Goal: Information Seeking & Learning: Learn about a topic

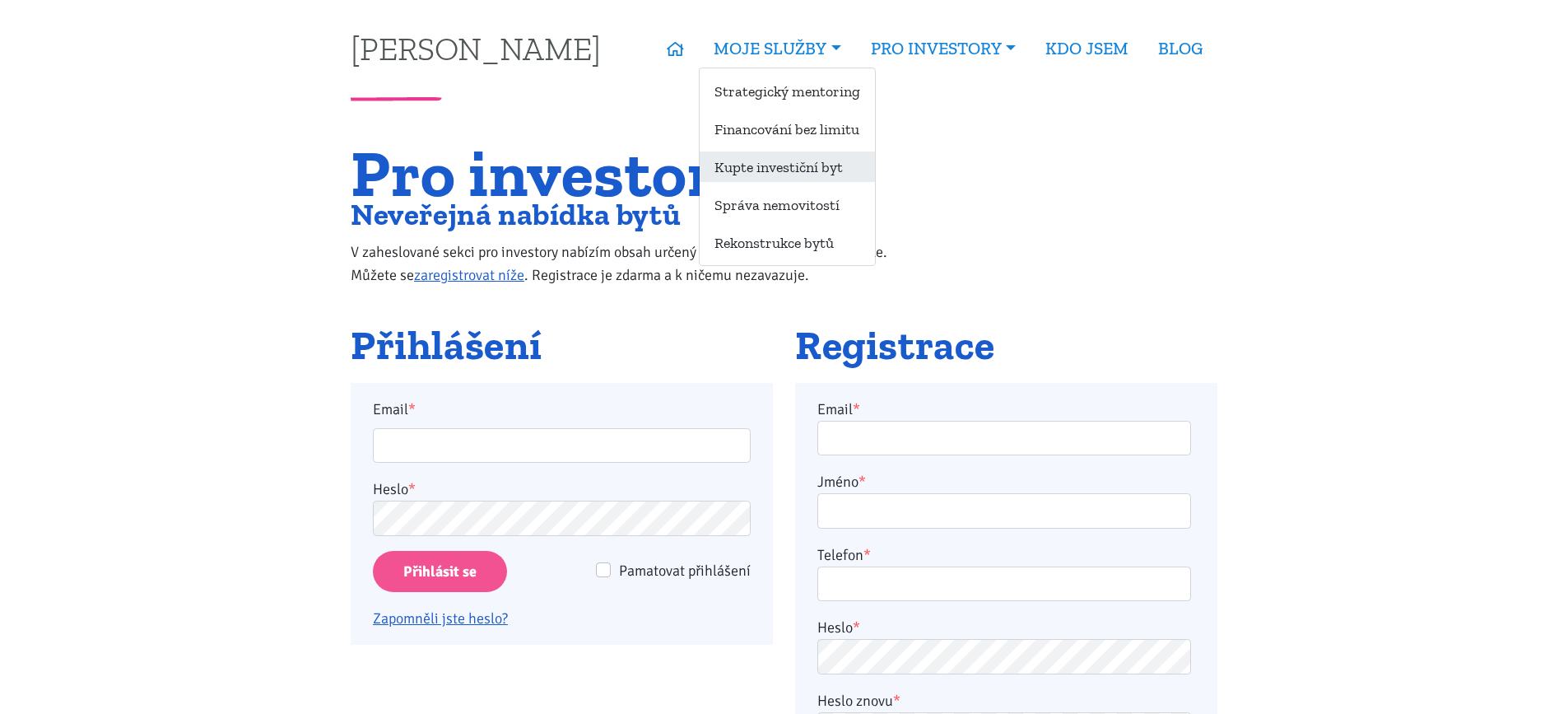
click at [777, 167] on link "Kupte investiční byt" at bounding box center [787, 166] width 175 height 30
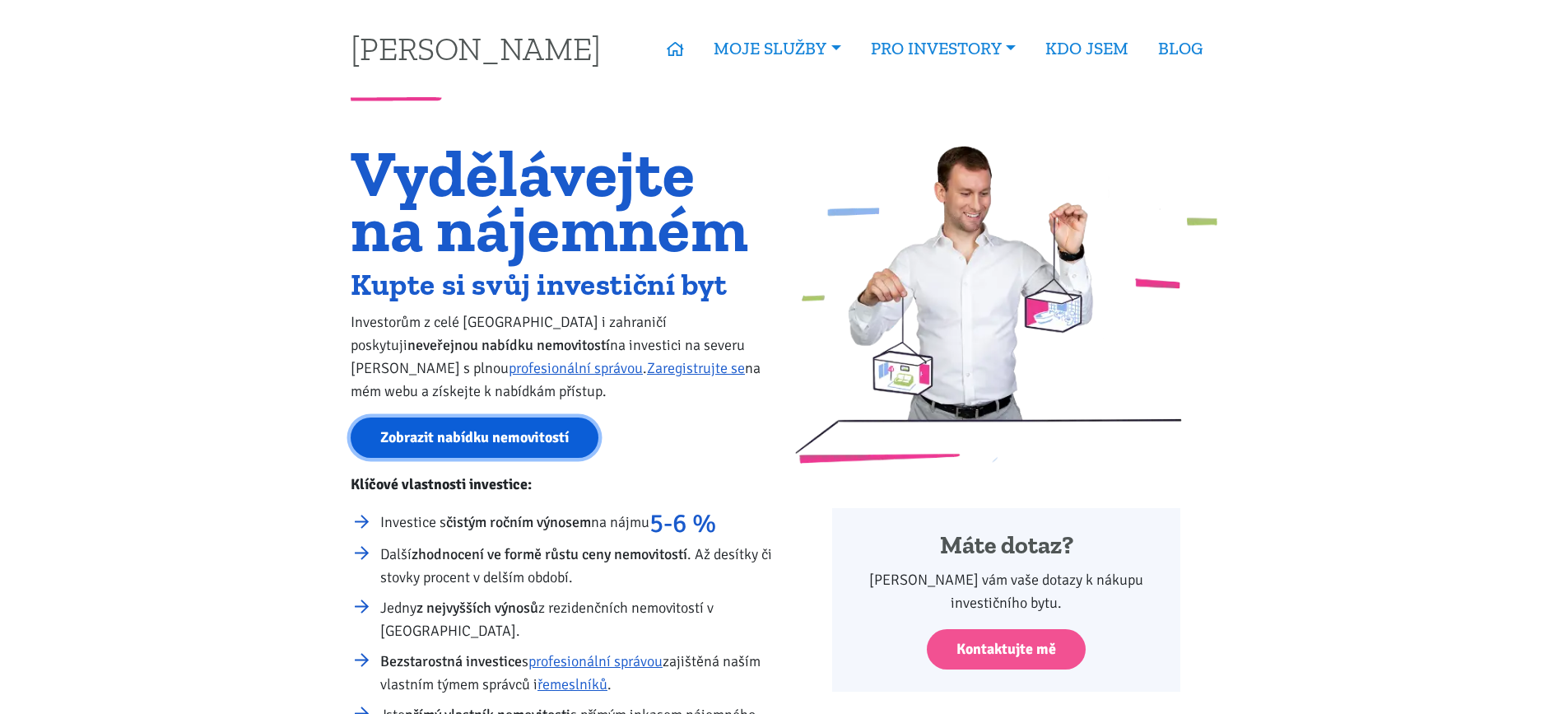
click at [498, 443] on link "Zobrazit nabídku nemovitostí" at bounding box center [474, 437] width 248 height 41
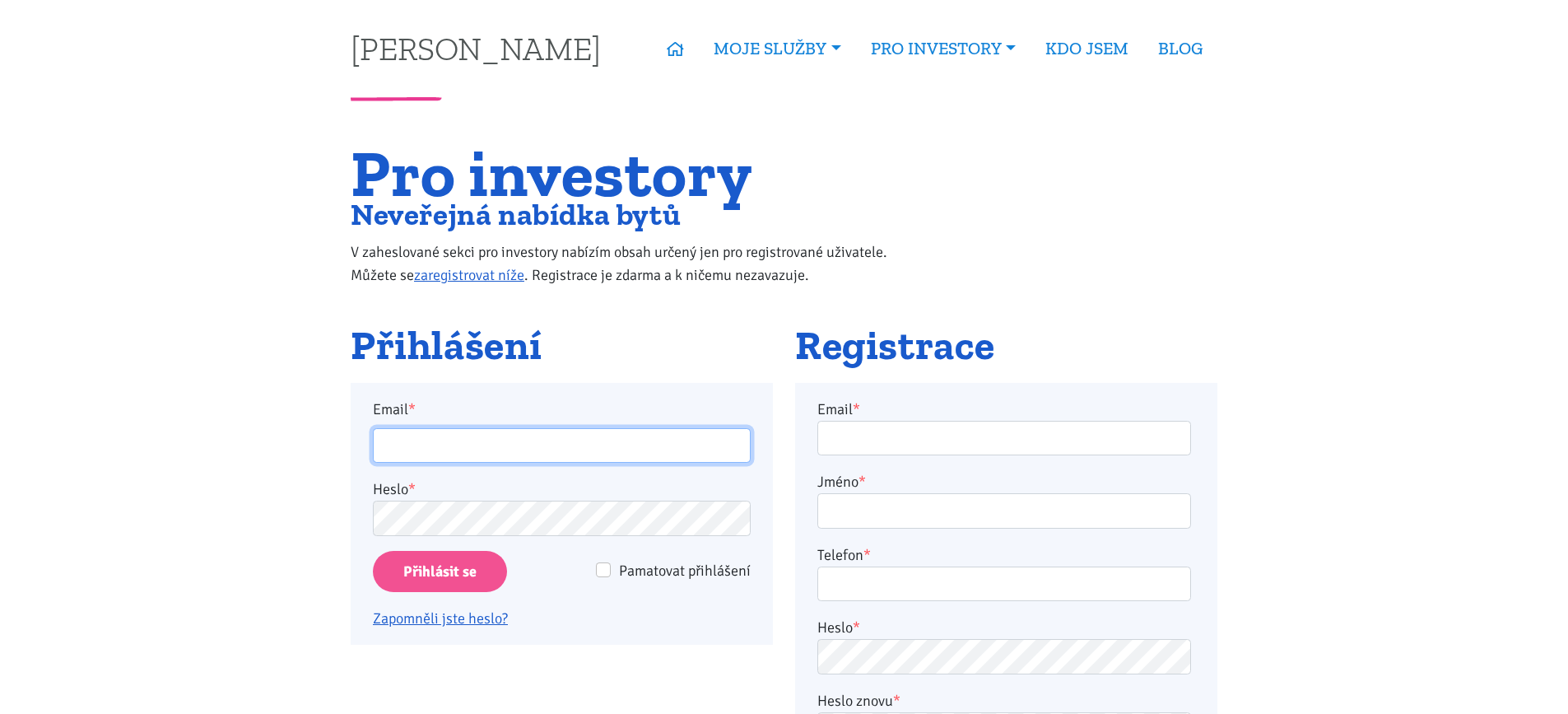
type input "[PERSON_NAME][EMAIL_ADDRESS][PERSON_NAME][DOMAIN_NAME]"
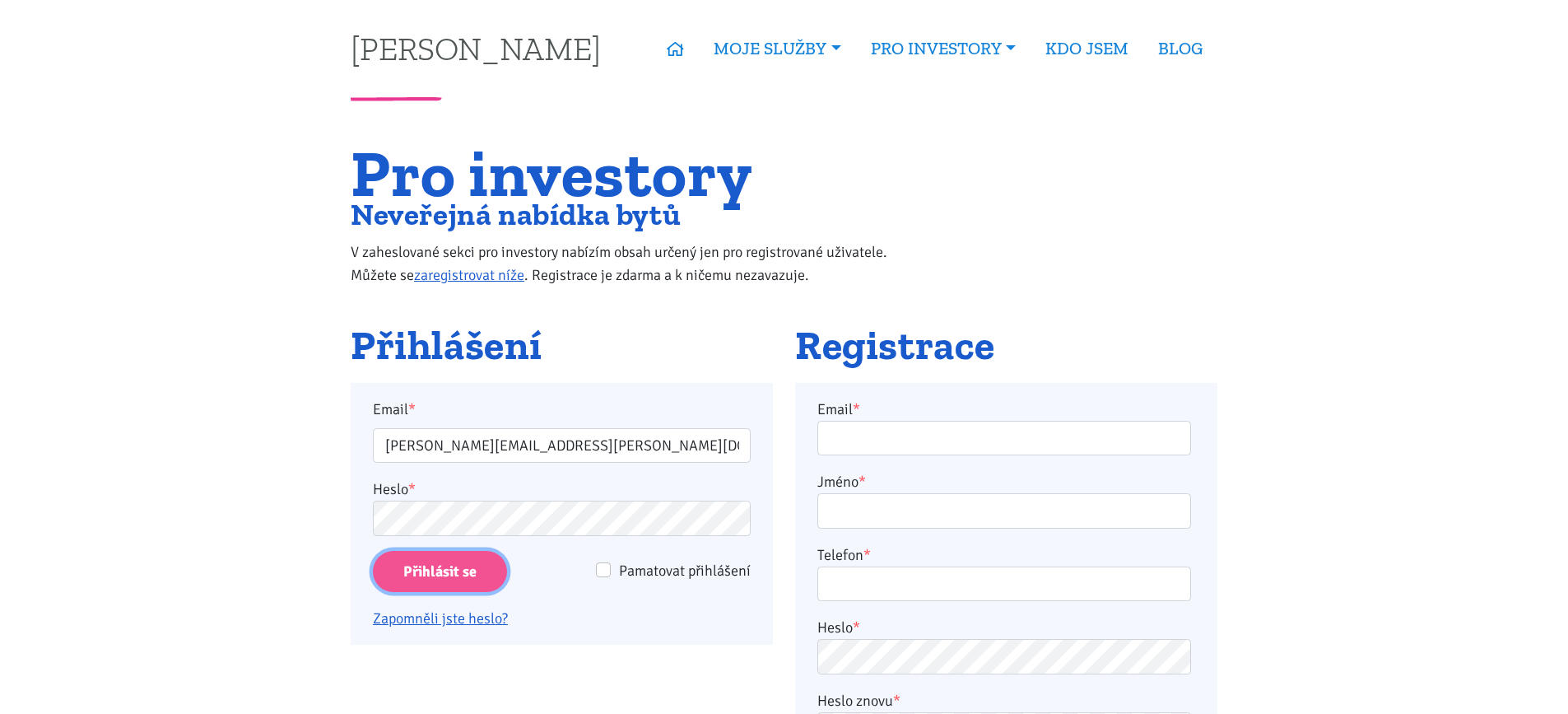
click at [460, 572] on input "Přihlásit se" at bounding box center [440, 571] width 134 height 42
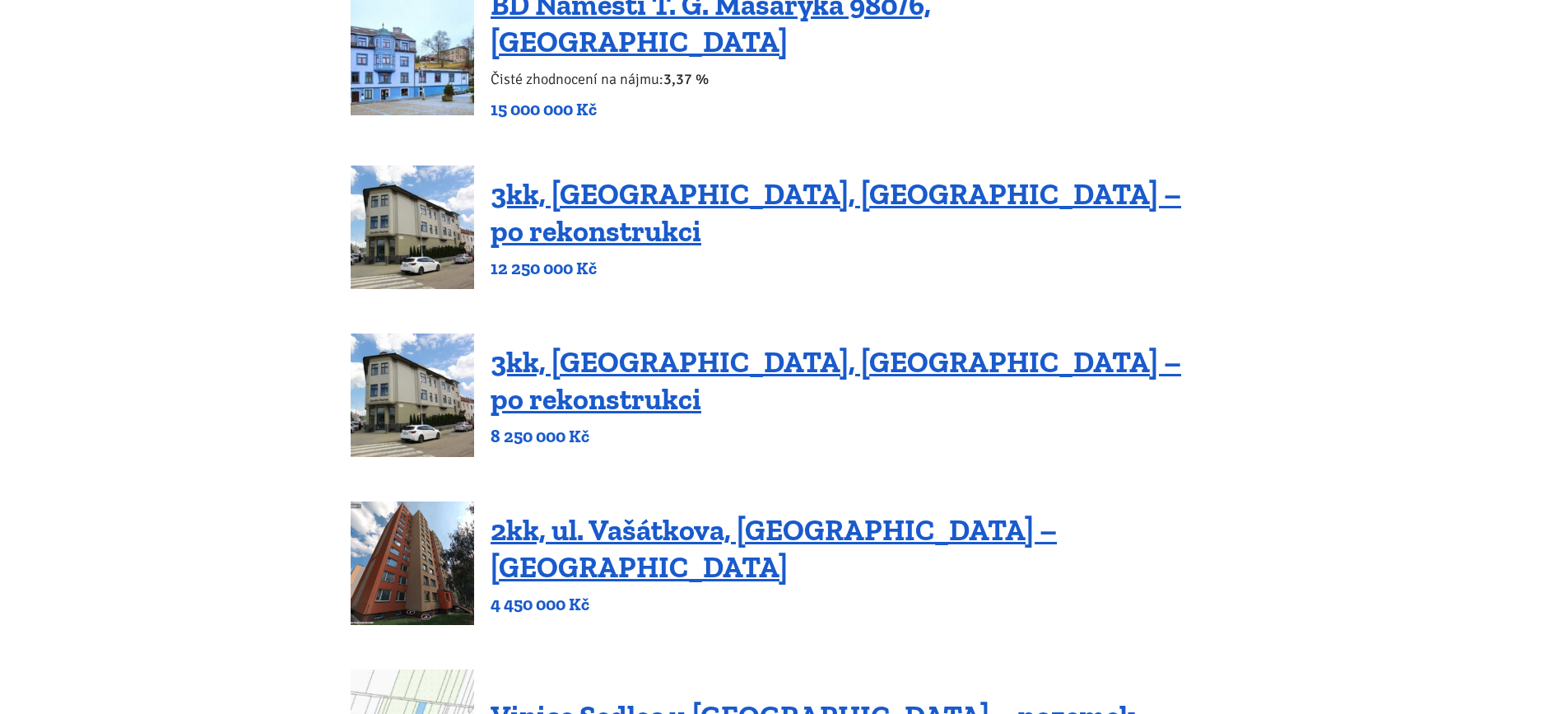
scroll to position [613, 0]
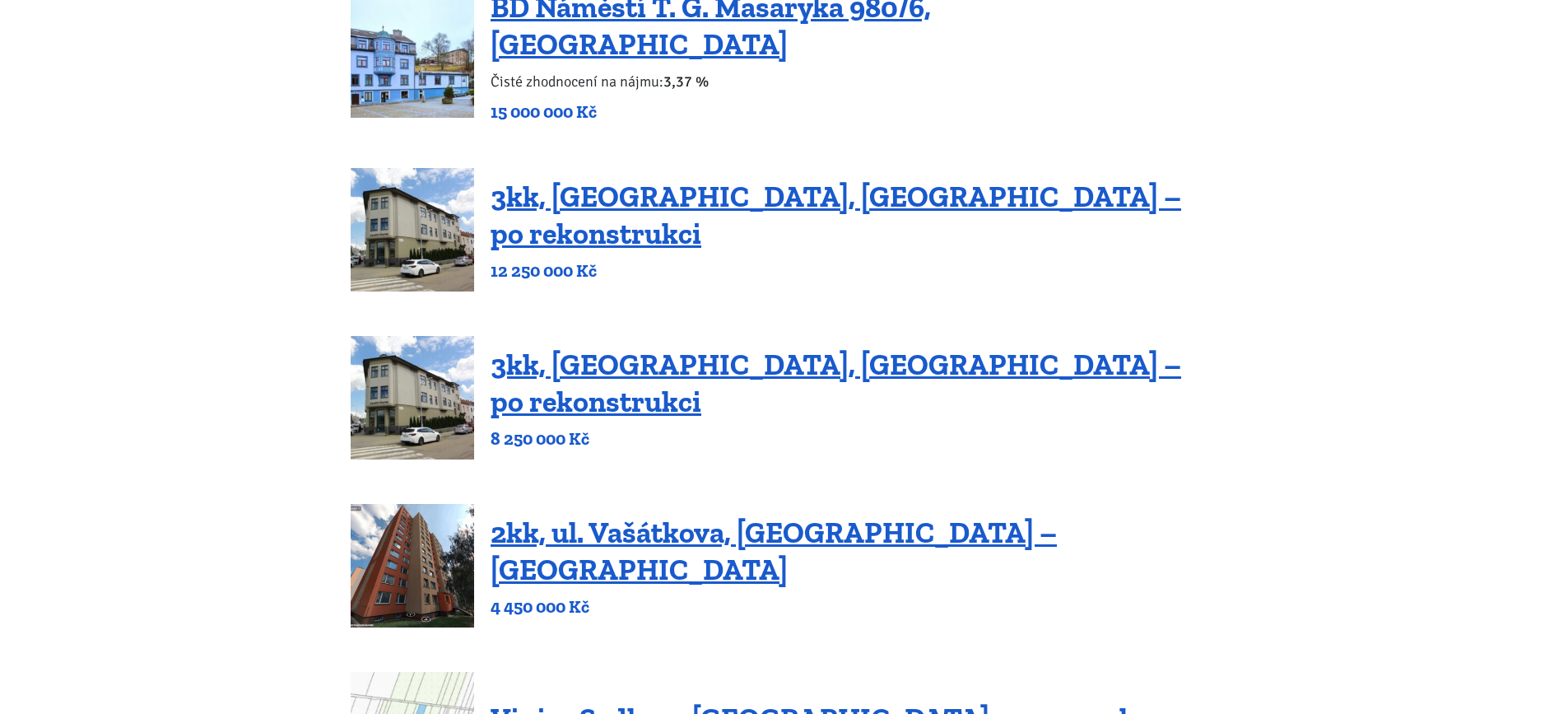
click at [1193, 428] on div "3kk, Olomoucká, Brno – po rekonstrukci 8 250 000 Kč" at bounding box center [784, 398] width 867 height 124
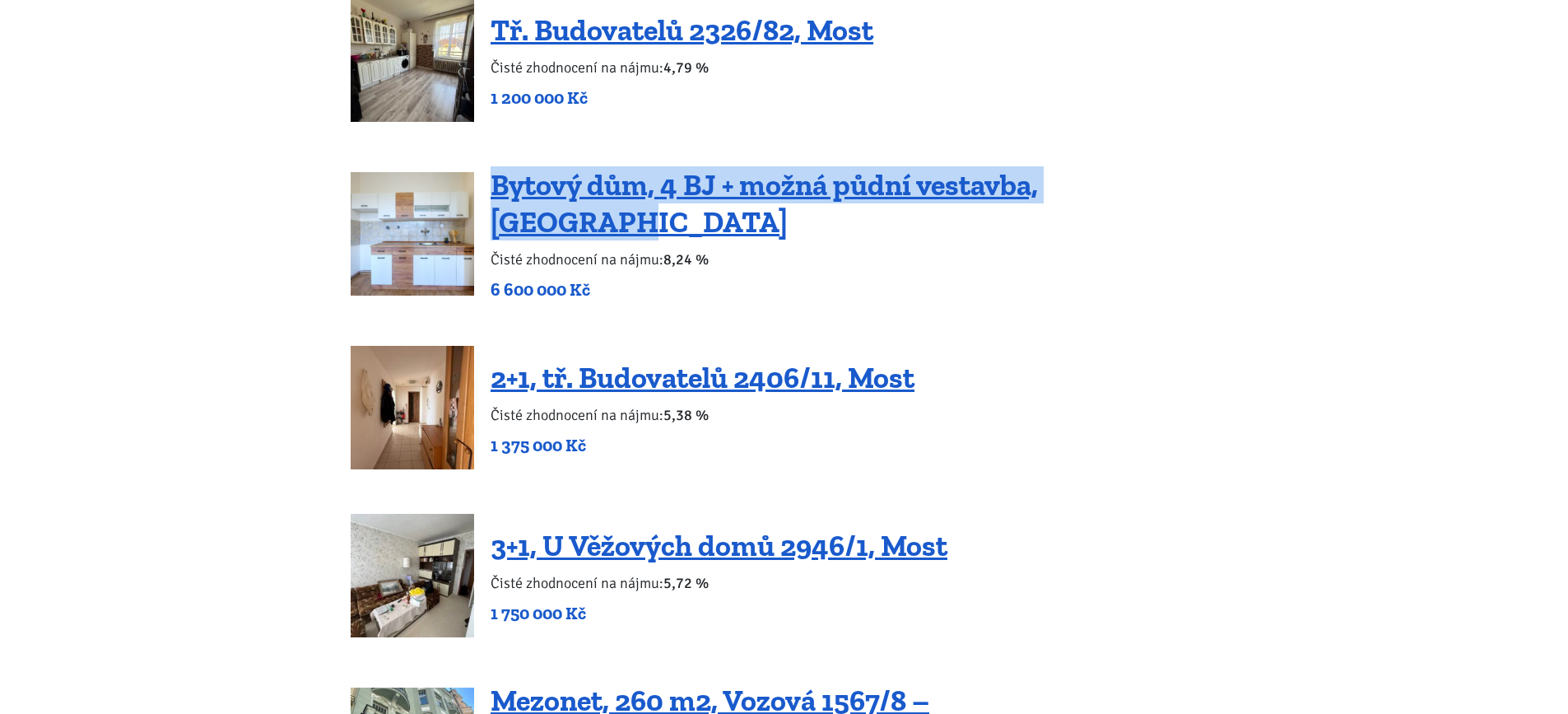
scroll to position [2291, 0]
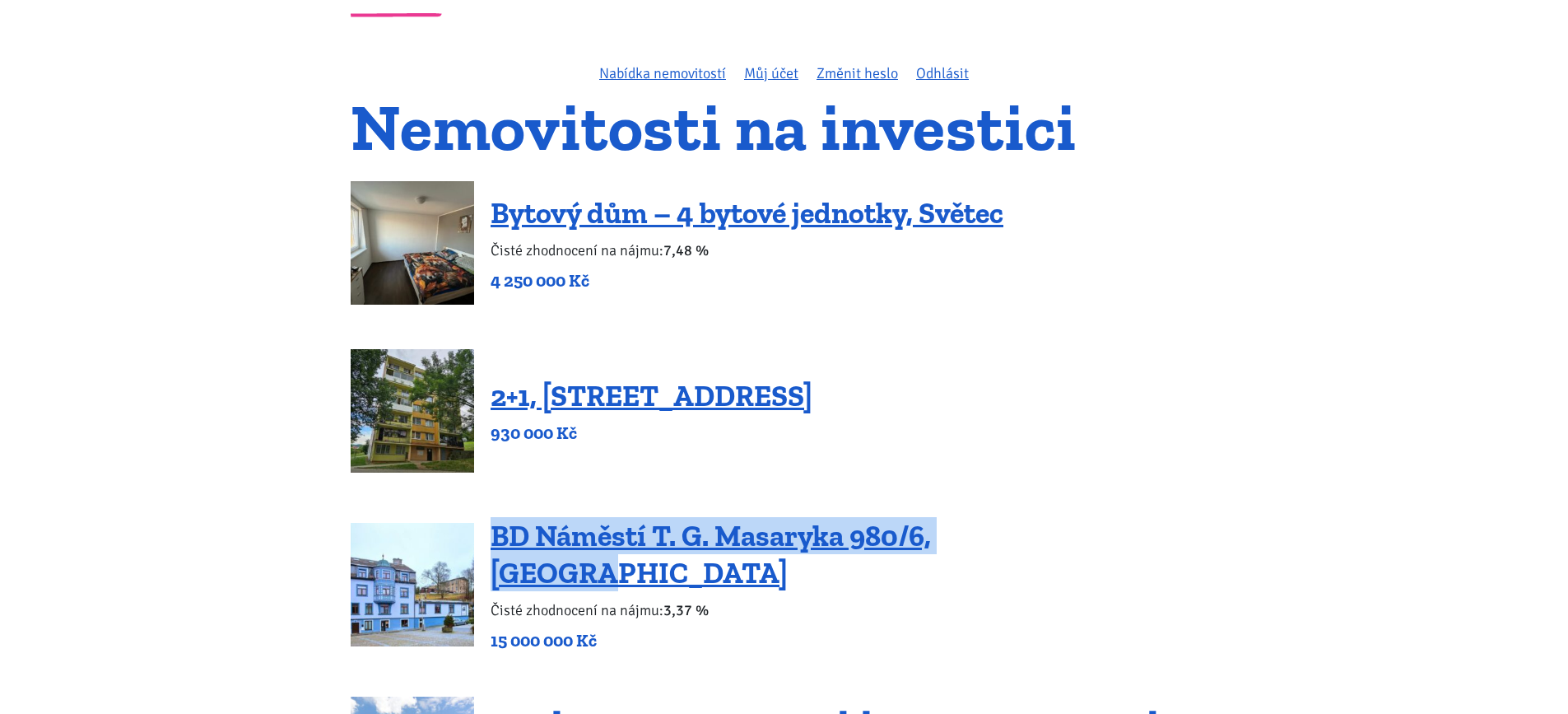
scroll to position [0, 0]
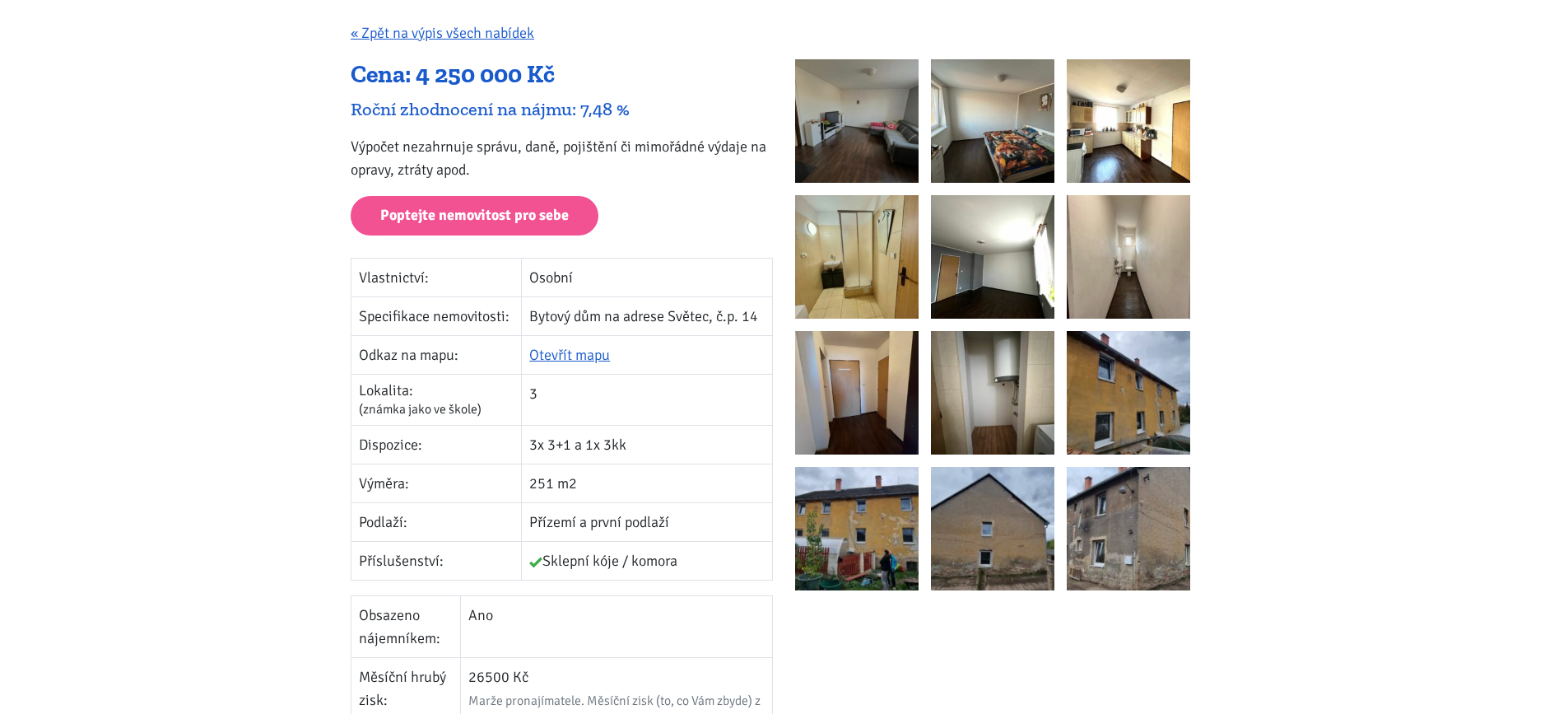
scroll to position [271, 0]
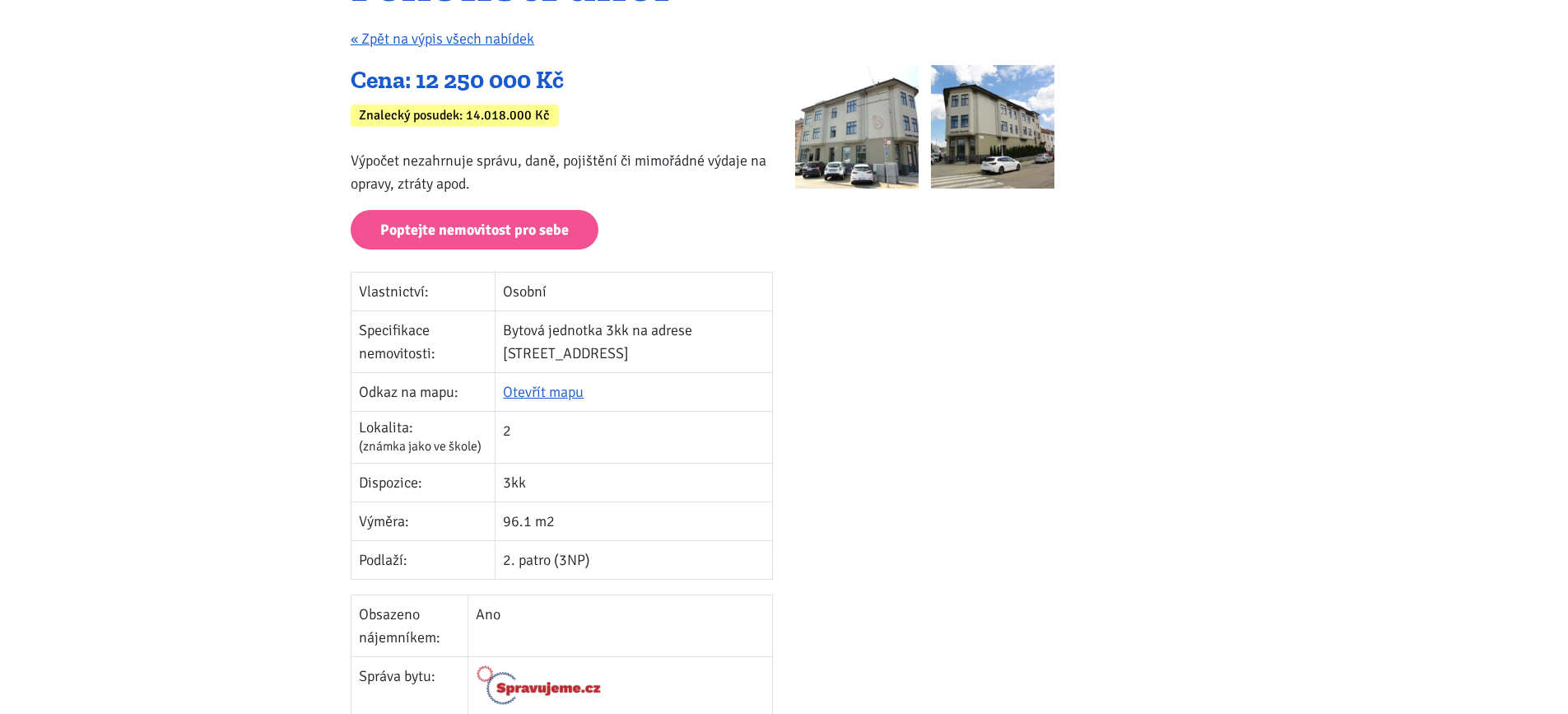
scroll to position [287, 0]
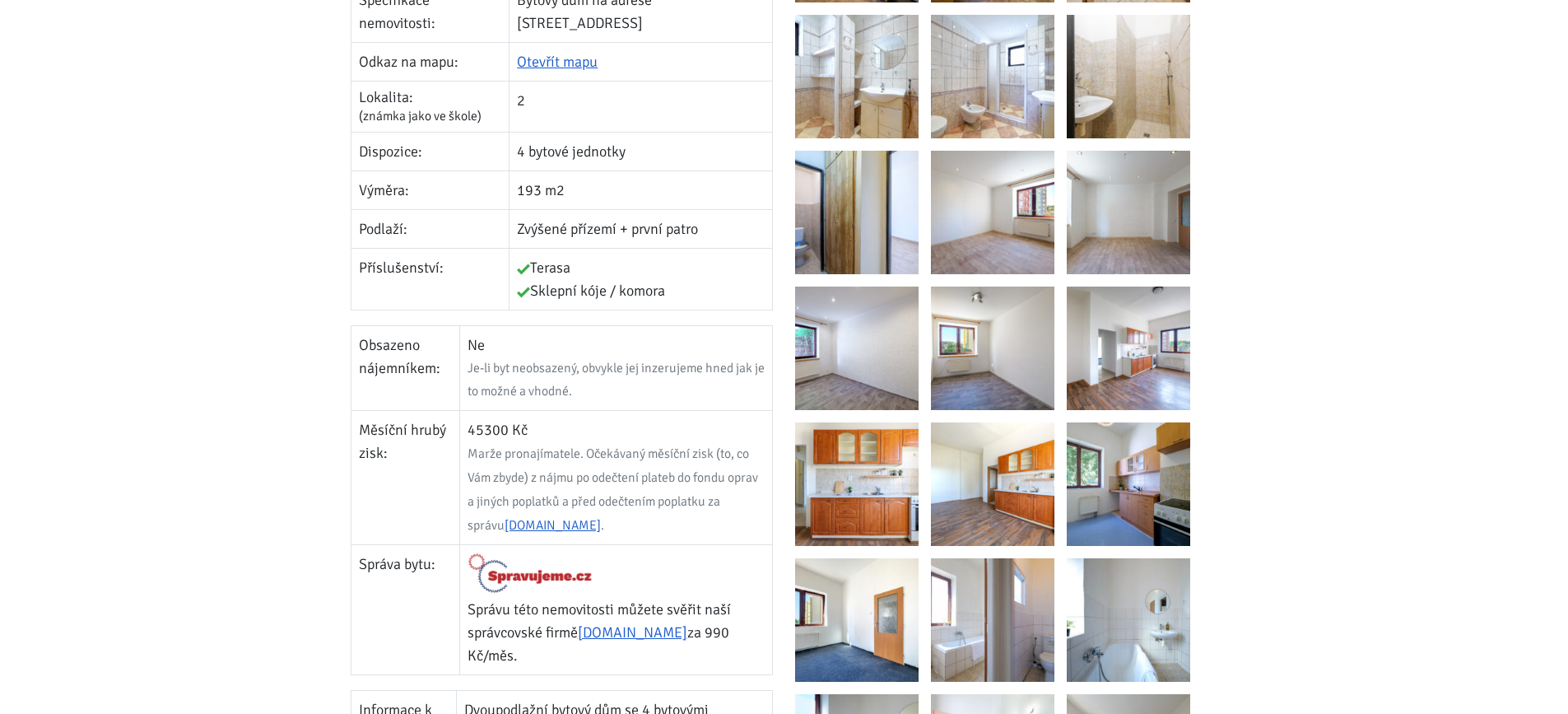
scroll to position [636, 0]
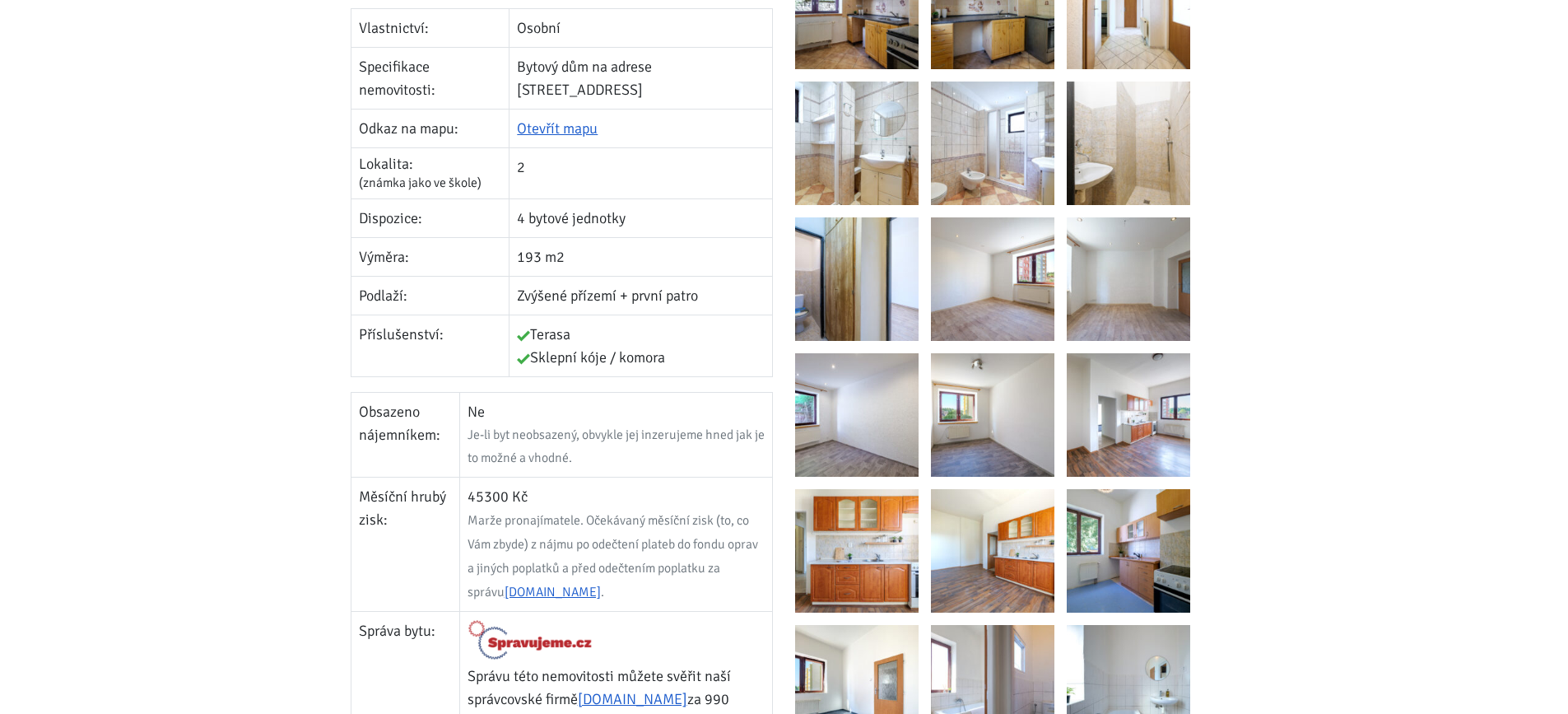
scroll to position [73, 0]
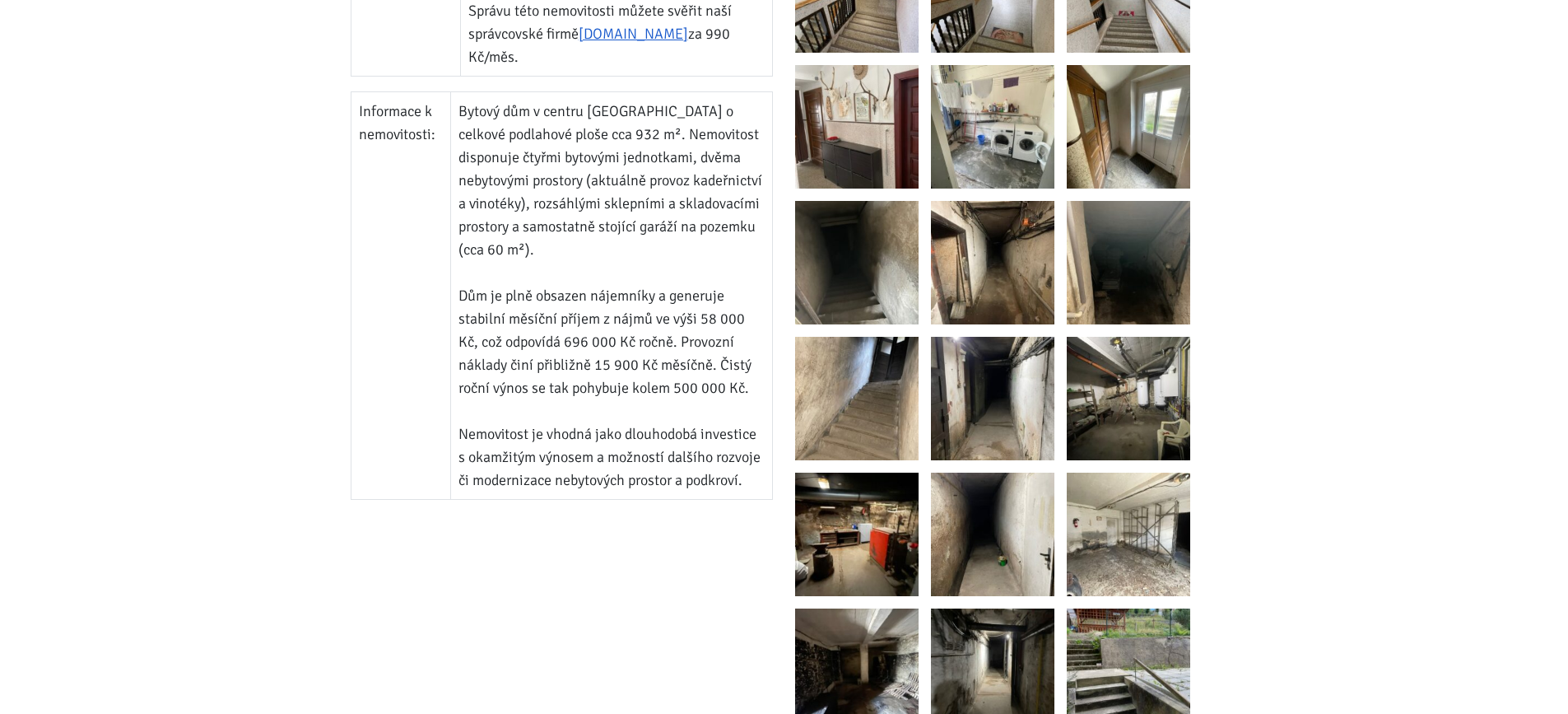
scroll to position [1399, 0]
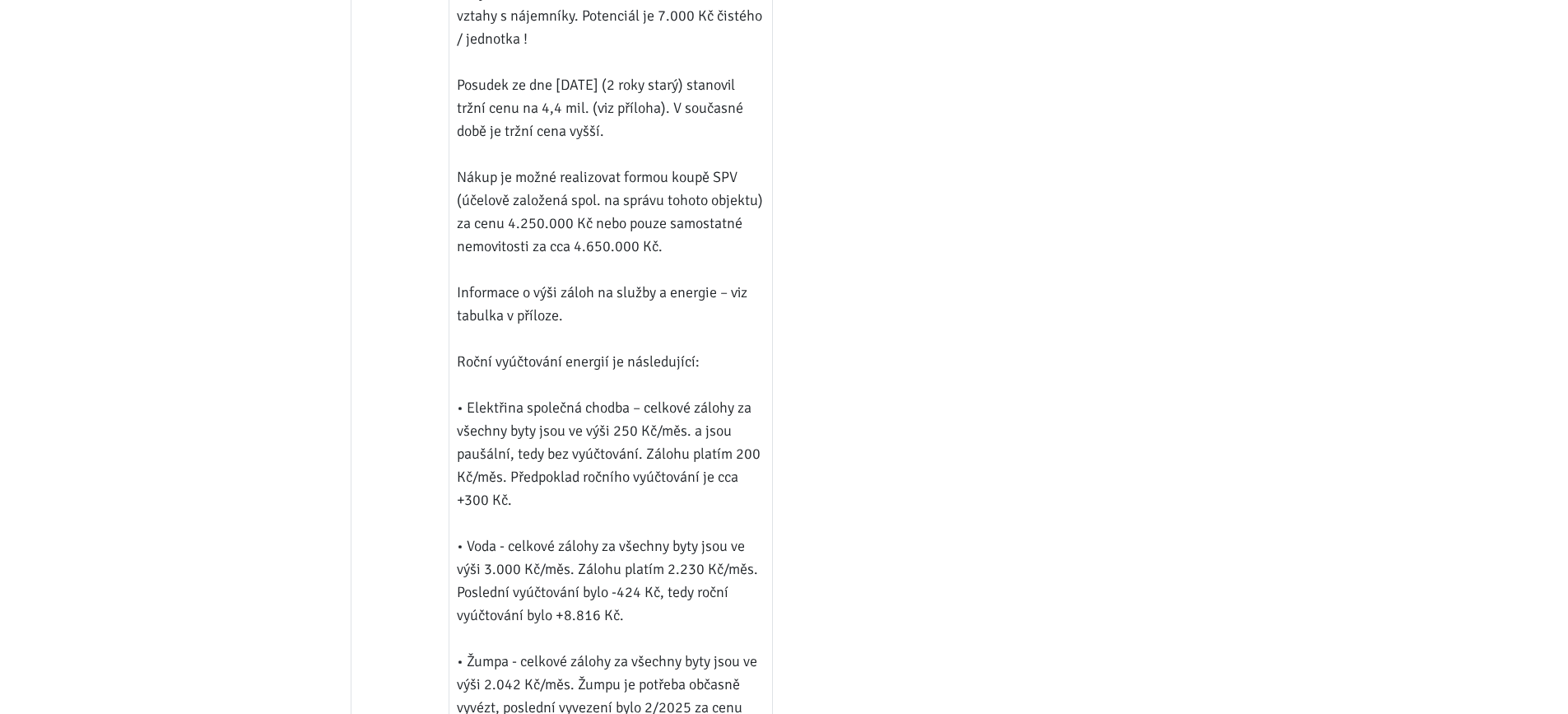
scroll to position [2064, 0]
